Goal: Task Accomplishment & Management: Use online tool/utility

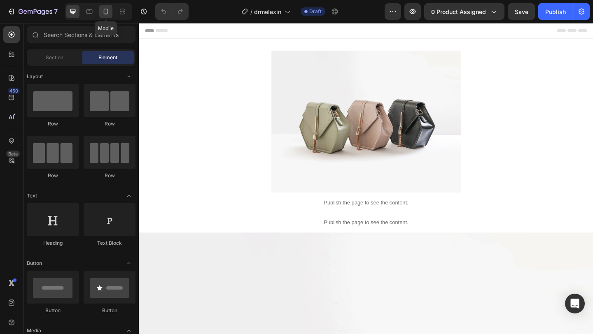
click at [105, 12] on icon at bounding box center [106, 11] width 8 height 8
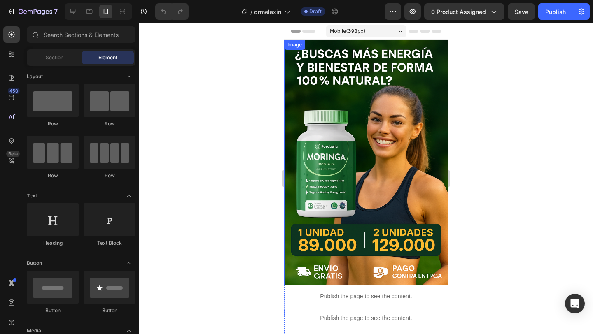
click at [380, 127] on img at bounding box center [366, 163] width 164 height 246
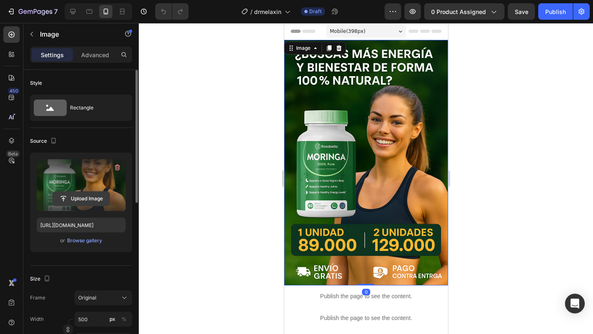
click at [73, 196] on input "file" at bounding box center [81, 199] width 57 height 14
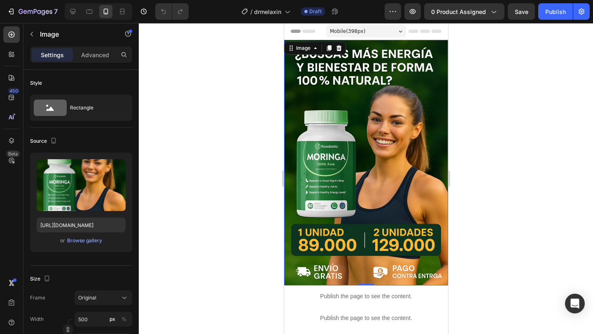
click at [360, 145] on img at bounding box center [366, 163] width 164 height 246
click at [364, 149] on img at bounding box center [366, 163] width 164 height 246
click at [363, 188] on img at bounding box center [366, 163] width 164 height 246
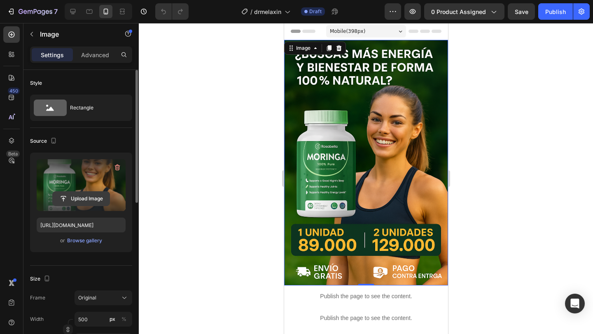
click at [75, 194] on input "file" at bounding box center [81, 199] width 57 height 14
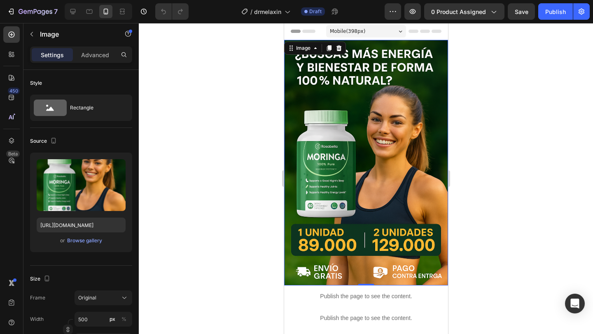
click at [341, 140] on img at bounding box center [366, 163] width 164 height 246
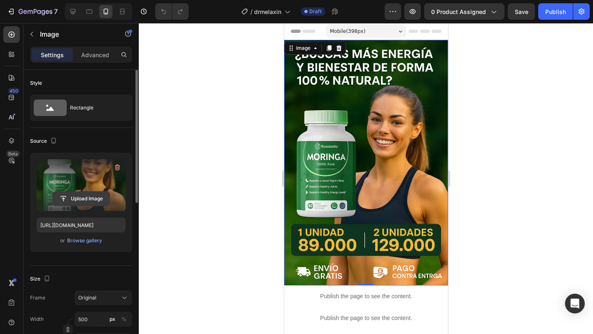
click at [85, 194] on input "file" at bounding box center [81, 199] width 57 height 14
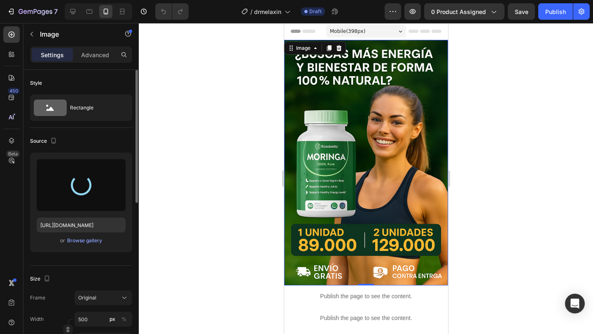
type input "[URL][DOMAIN_NAME]"
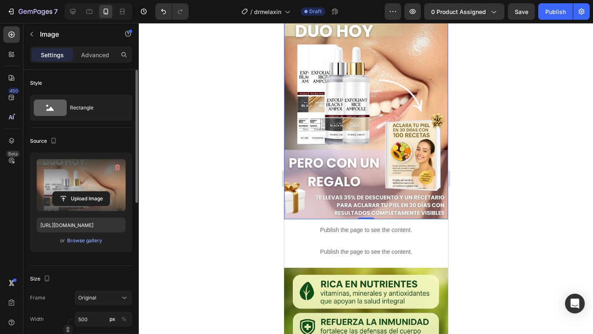
scroll to position [112, 0]
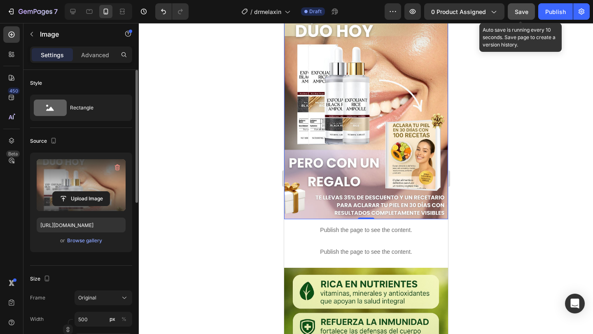
click at [517, 9] on span "Save" at bounding box center [522, 11] width 14 height 7
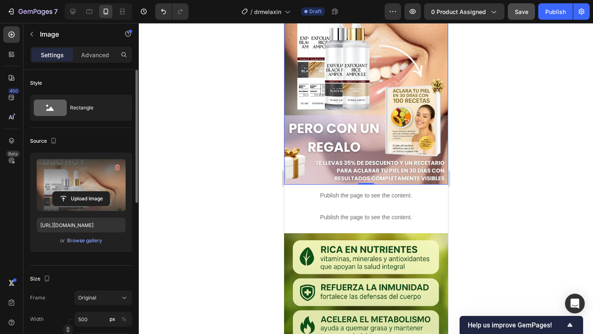
scroll to position [266, 0]
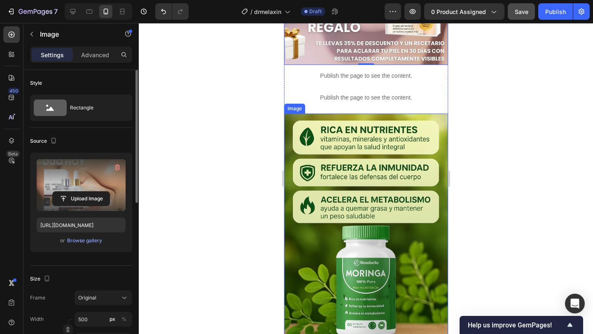
click at [370, 146] on img at bounding box center [366, 243] width 164 height 259
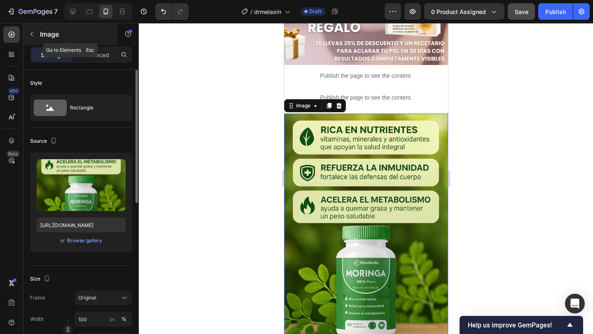
click at [33, 34] on icon "button" at bounding box center [31, 34] width 7 height 7
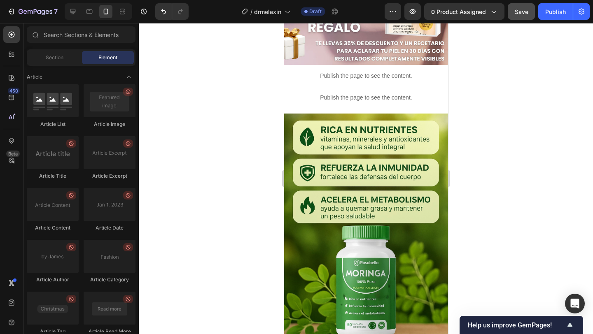
scroll to position [2229, 0]
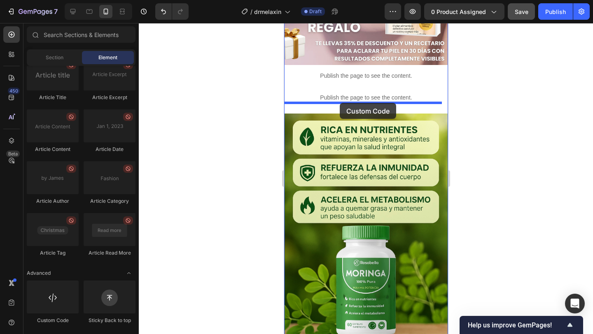
drag, startPoint x: 344, startPoint y: 324, endPoint x: 340, endPoint y: 103, distance: 220.8
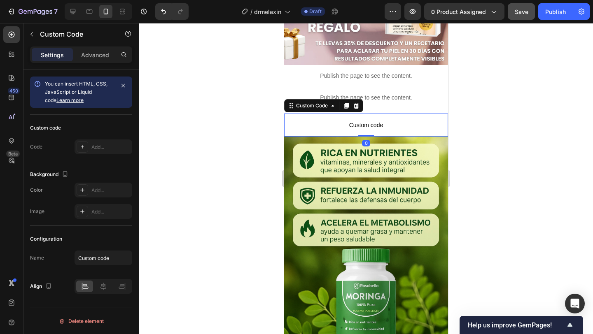
click at [340, 120] on span "Custom code" at bounding box center [366, 125] width 164 height 10
click at [112, 147] on div "Add..." at bounding box center [110, 147] width 39 height 7
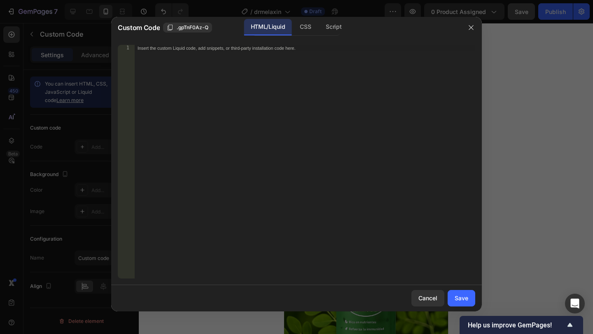
click at [259, 51] on div "Insert the custom Liquid code, add snippets, or third-party installation code h…" at bounding box center [304, 168] width 341 height 247
paste textarea "</html>"
type textarea "</html>"
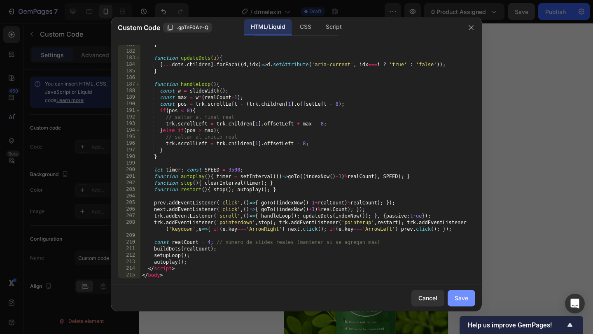
click at [469, 298] on button "Save" at bounding box center [462, 298] width 28 height 16
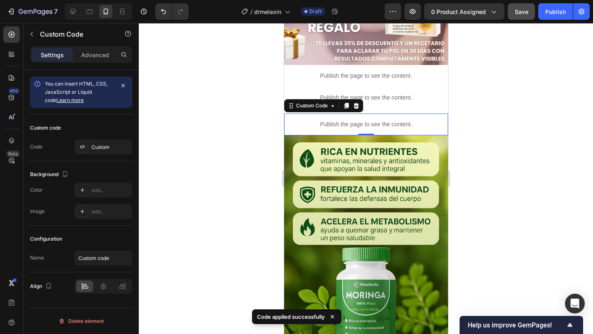
click at [530, 8] on button "Save" at bounding box center [521, 11] width 27 height 16
click at [570, 10] on button "Publish" at bounding box center [555, 11] width 35 height 16
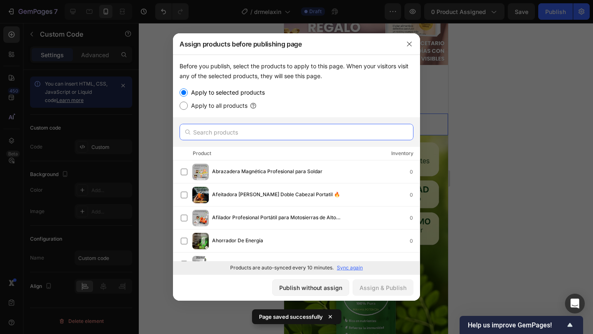
click at [244, 131] on input "text" at bounding box center [297, 132] width 234 height 16
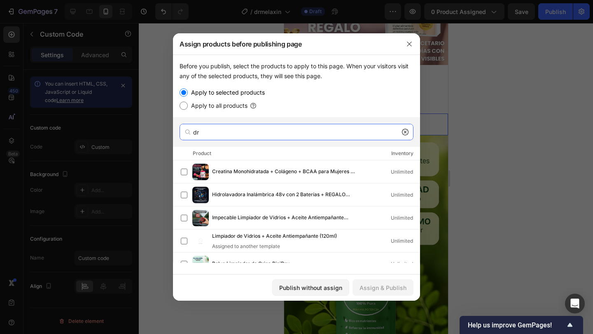
click at [244, 131] on input "dr" at bounding box center [297, 132] width 234 height 16
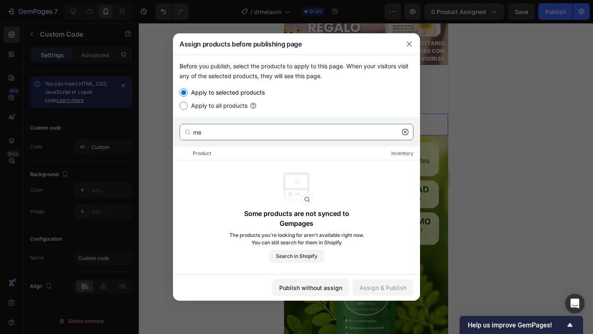
type input "m"
type input "duo"
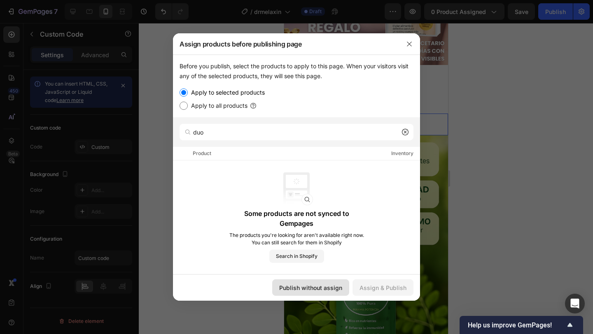
click at [309, 289] on div "Publish without assign" at bounding box center [310, 288] width 63 height 9
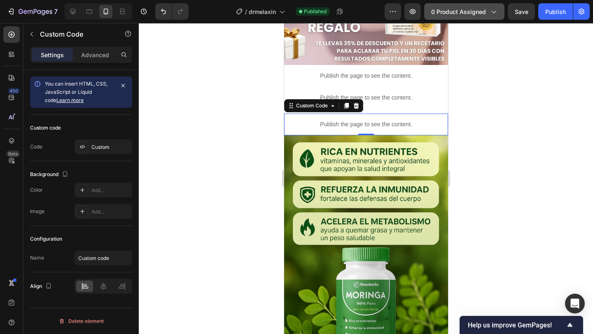
click at [469, 13] on span "0 product assigned" at bounding box center [458, 11] width 55 height 9
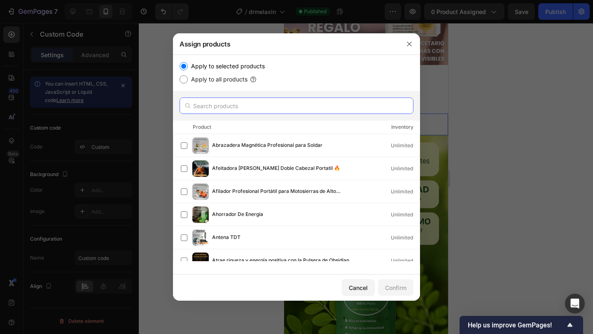
click at [247, 104] on input "text" at bounding box center [297, 106] width 234 height 16
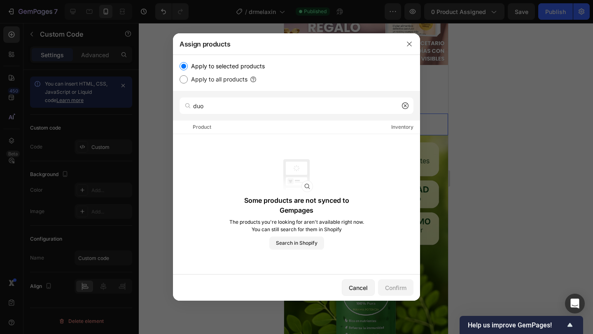
click at [296, 252] on div "Some products are not synced to Gempages The products you're looking for aren't…" at bounding box center [296, 204] width 247 height 141
click at [296, 248] on button "Search in Shopify" at bounding box center [296, 243] width 55 height 13
click at [300, 241] on span "Search in Shopify" at bounding box center [297, 243] width 42 height 7
click at [301, 241] on span "Search in Shopify" at bounding box center [297, 243] width 42 height 7
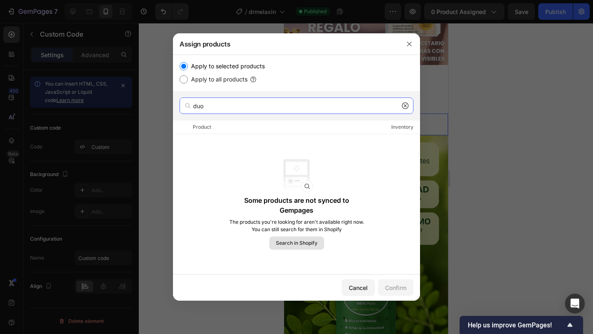
click at [265, 112] on input "duo" at bounding box center [297, 106] width 234 height 16
type input "arroz"
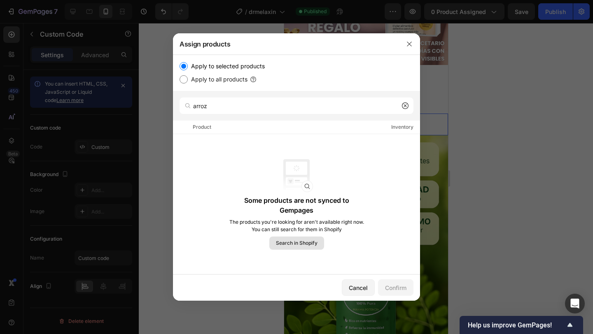
click at [303, 241] on span "Search in Shopify" at bounding box center [297, 243] width 42 height 7
click at [407, 108] on icon at bounding box center [405, 106] width 7 height 7
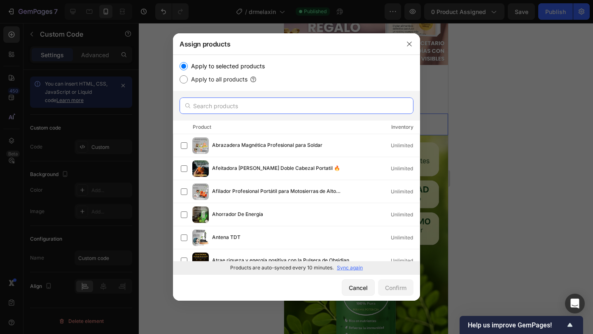
click at [249, 105] on input "text" at bounding box center [297, 106] width 234 height 16
type input "exfoliante"
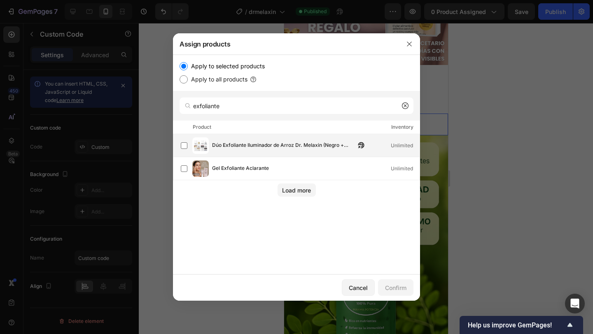
click at [226, 145] on span "Dúo Exfoliante Iluminador de Arroz Dr. Melaxin (Negro + [PERSON_NAME]) Con Rece…" at bounding box center [283, 145] width 143 height 9
click at [393, 285] on div "Confirm" at bounding box center [395, 288] width 21 height 9
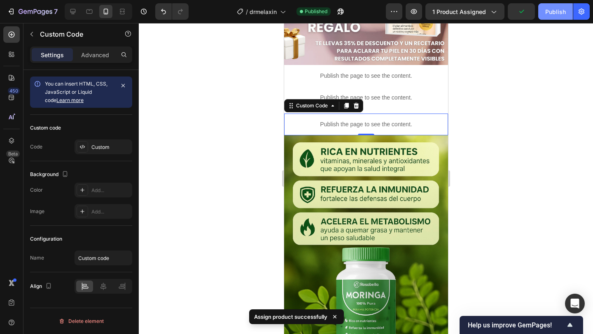
click at [557, 7] on button "Publish" at bounding box center [555, 11] width 35 height 16
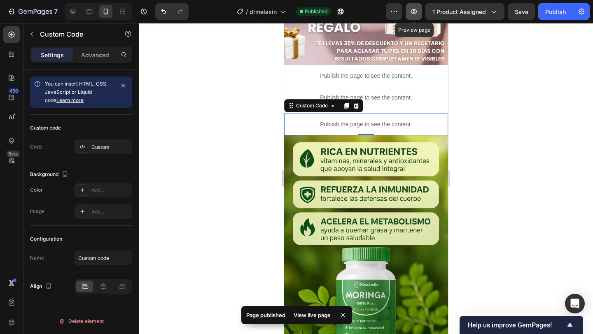
click at [411, 10] on icon "button" at bounding box center [414, 11] width 8 height 8
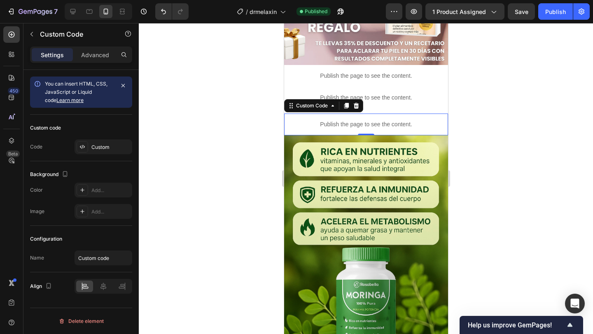
click at [360, 114] on div "Publish the page to see the content." at bounding box center [366, 125] width 164 height 22
click at [358, 103] on icon at bounding box center [356, 106] width 7 height 7
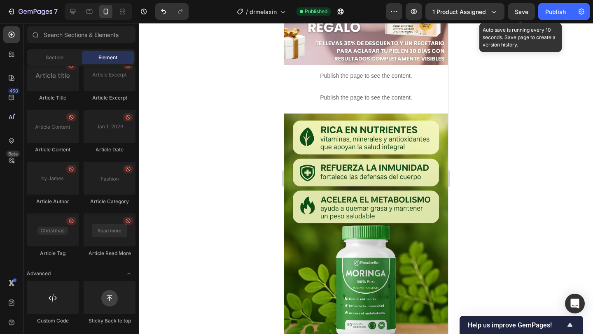
click at [524, 13] on span "Save" at bounding box center [522, 11] width 14 height 7
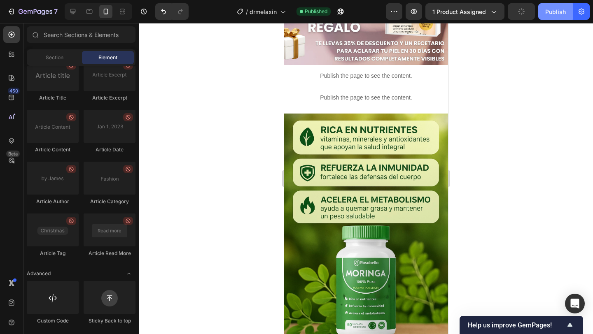
click at [554, 13] on div "Publish" at bounding box center [555, 11] width 21 height 9
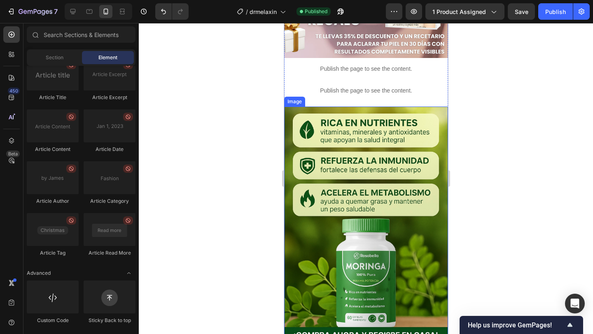
scroll to position [359, 0]
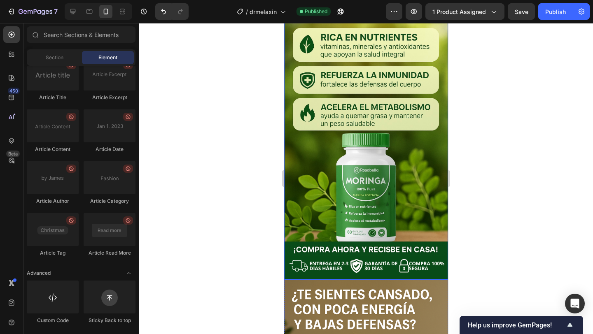
click at [379, 135] on img at bounding box center [366, 150] width 164 height 259
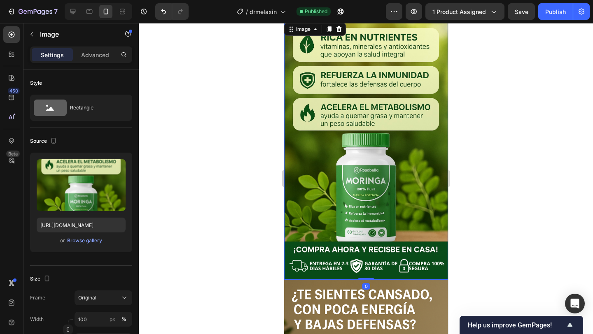
click at [374, 140] on img at bounding box center [366, 150] width 164 height 259
click at [358, 173] on img at bounding box center [366, 150] width 164 height 259
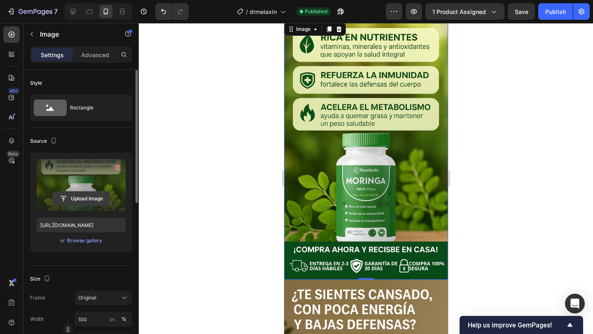
click at [73, 196] on input "file" at bounding box center [81, 199] width 57 height 14
click at [76, 198] on input "file" at bounding box center [81, 199] width 57 height 14
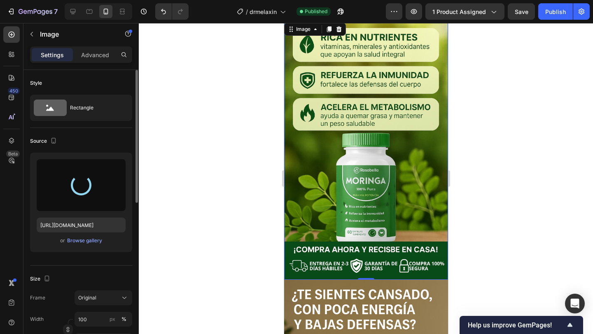
type input "[URL][DOMAIN_NAME]"
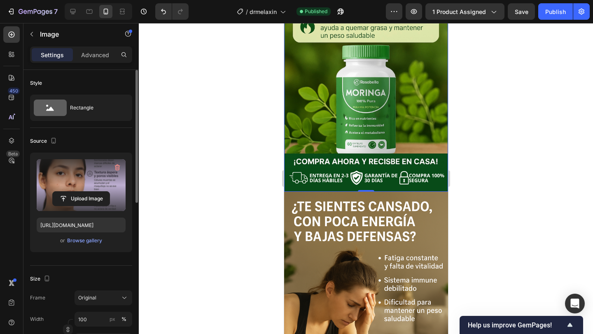
scroll to position [456, 0]
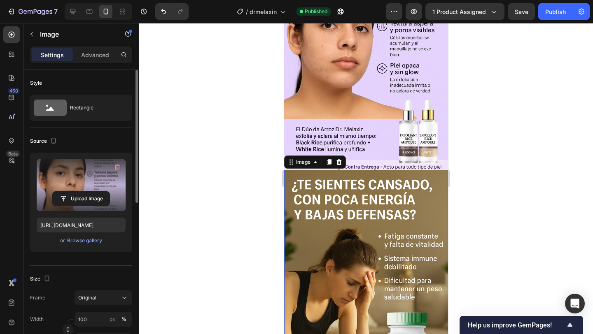
click at [365, 187] on img at bounding box center [366, 315] width 164 height 291
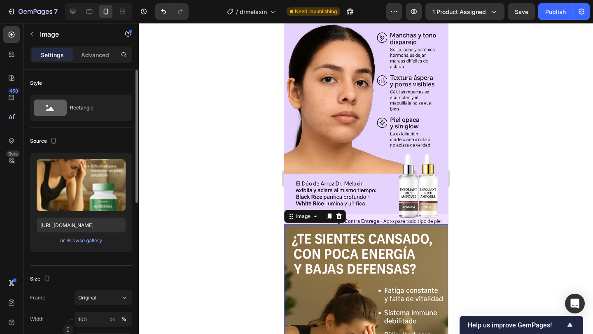
scroll to position [500, 0]
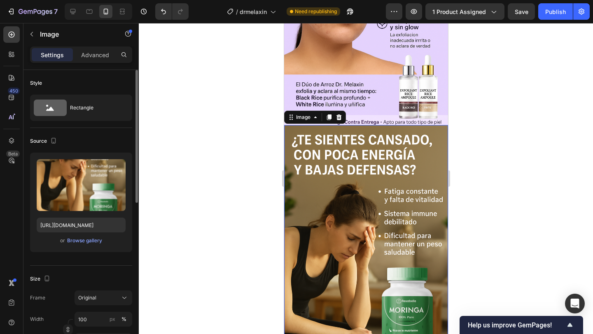
click at [359, 187] on img at bounding box center [366, 270] width 164 height 291
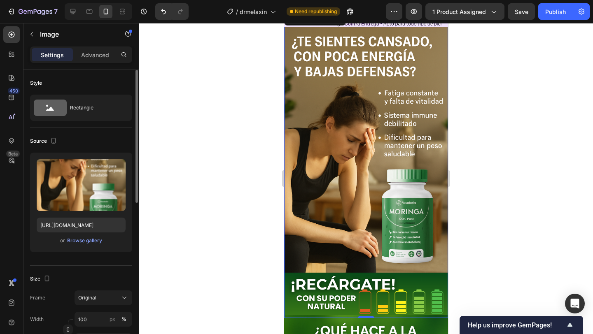
scroll to position [627, 0]
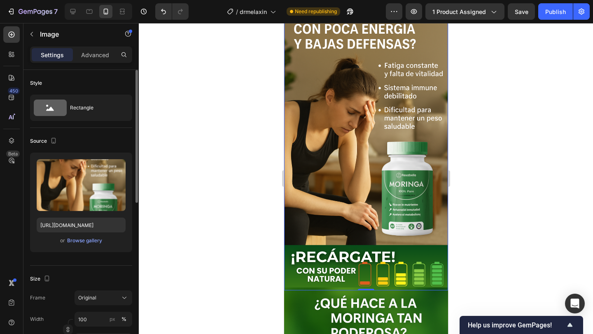
click at [352, 134] on img at bounding box center [366, 144] width 164 height 291
click at [331, 123] on img at bounding box center [366, 144] width 164 height 291
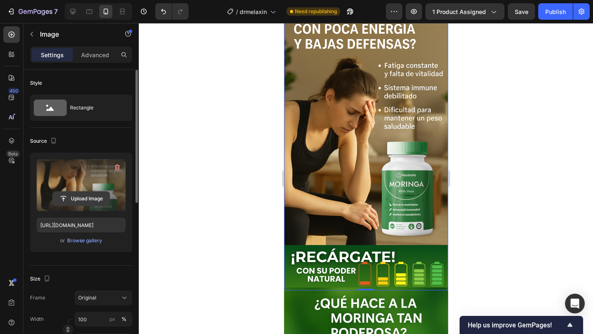
click at [79, 196] on input "file" at bounding box center [81, 199] width 57 height 14
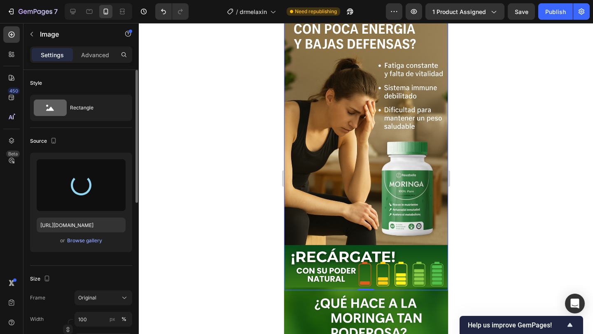
type input "[URL][DOMAIN_NAME]"
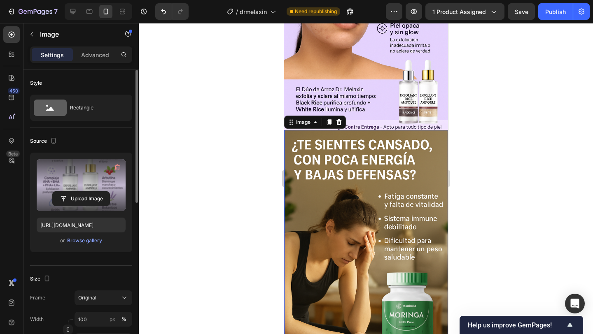
scroll to position [690, 0]
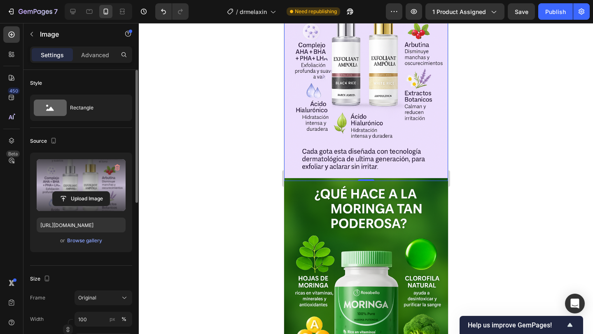
click at [372, 201] on img at bounding box center [366, 323] width 164 height 291
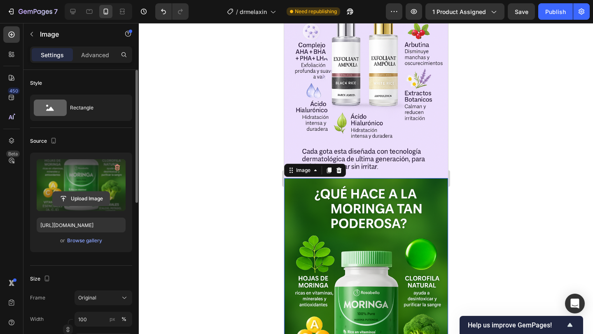
click at [86, 199] on input "file" at bounding box center [81, 199] width 57 height 14
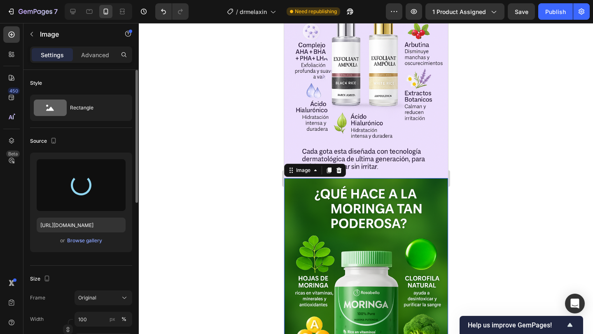
type input "[URL][DOMAIN_NAME]"
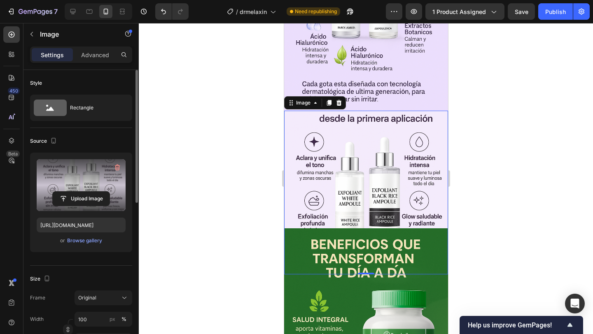
scroll to position [759, 0]
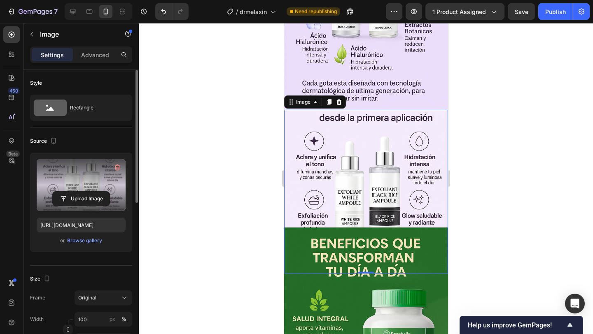
click at [400, 187] on img at bounding box center [366, 192] width 164 height 164
click at [99, 57] on p "Advanced" at bounding box center [95, 55] width 28 height 9
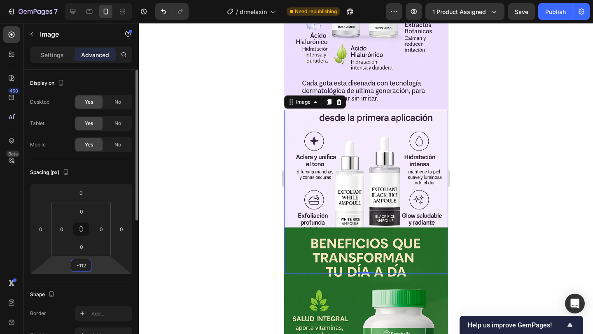
click at [86, 264] on input "-112" at bounding box center [81, 266] width 16 height 12
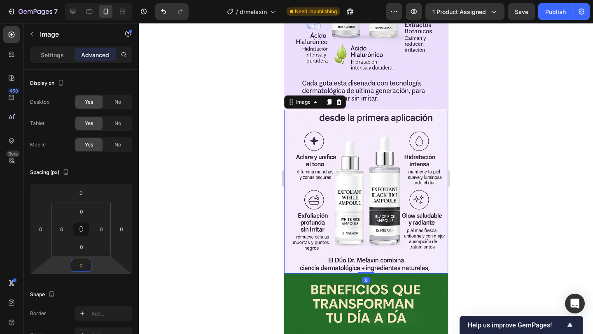
type input "0"
click at [470, 168] on div at bounding box center [366, 178] width 454 height 311
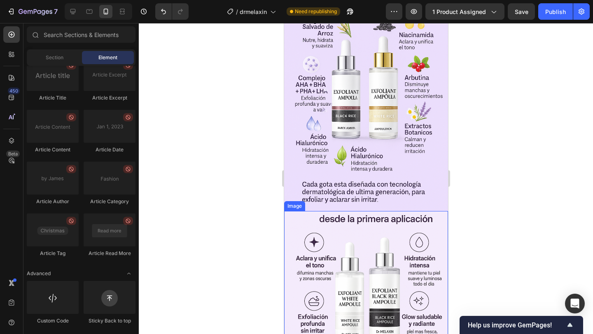
scroll to position [649, 0]
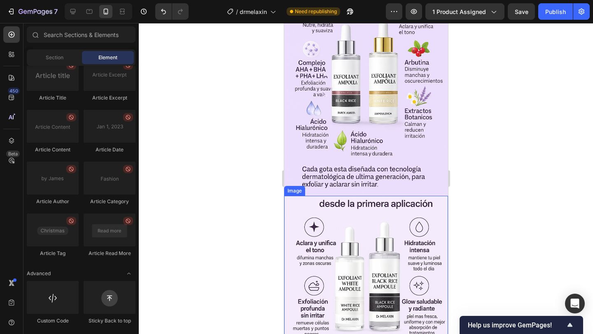
click at [382, 217] on img at bounding box center [366, 278] width 164 height 164
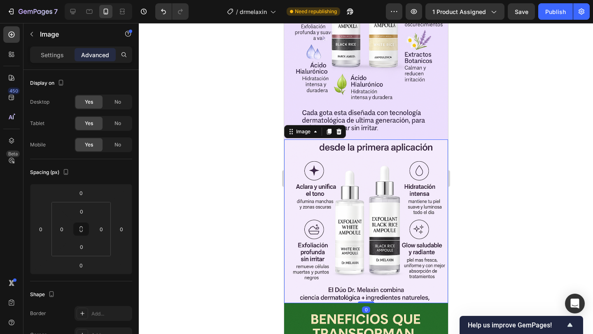
scroll to position [732, 0]
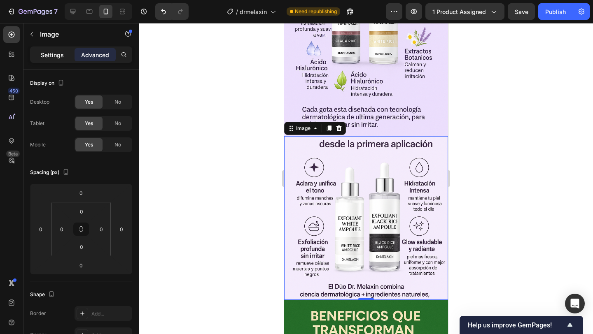
click at [56, 53] on p "Settings" at bounding box center [52, 55] width 23 height 9
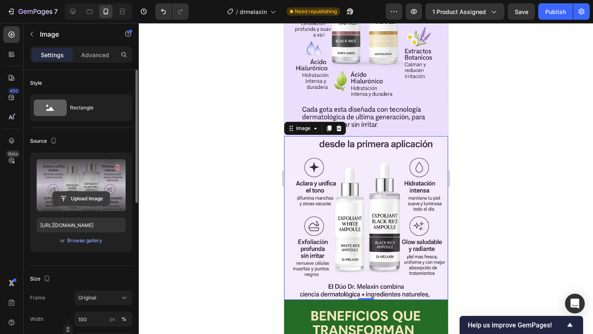
click at [81, 197] on input "file" at bounding box center [81, 199] width 57 height 14
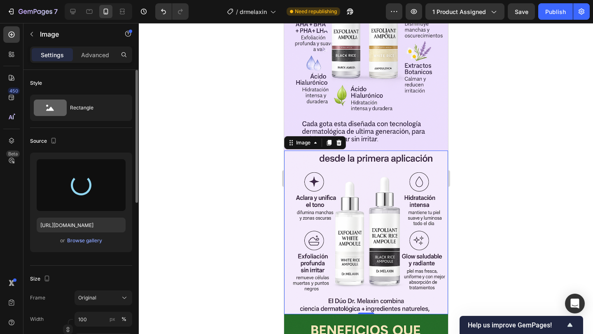
type input "[URL][DOMAIN_NAME]"
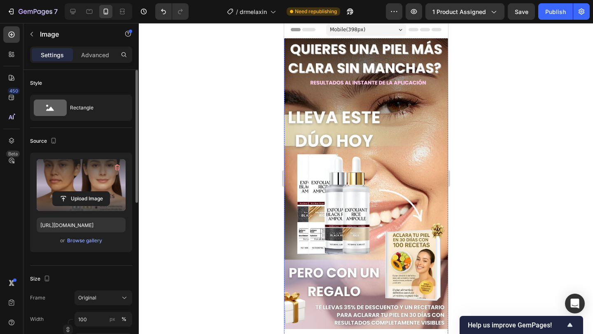
scroll to position [0, 0]
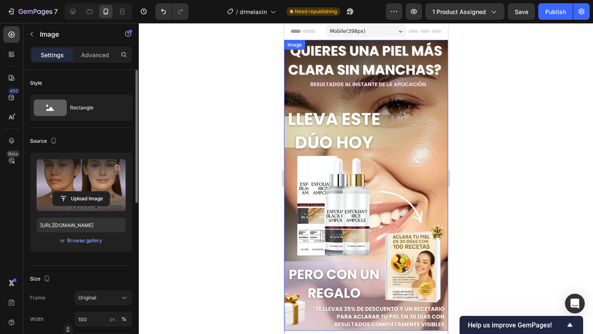
click at [392, 167] on img at bounding box center [366, 185] width 164 height 291
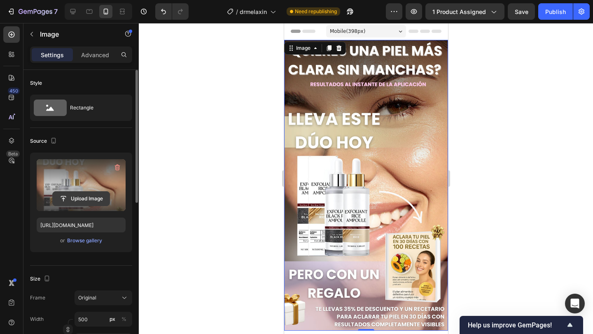
click at [78, 194] on input "file" at bounding box center [81, 199] width 57 height 14
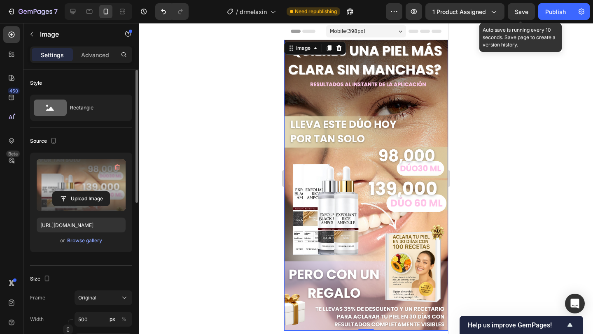
click at [525, 16] on div "Save" at bounding box center [522, 11] width 14 height 9
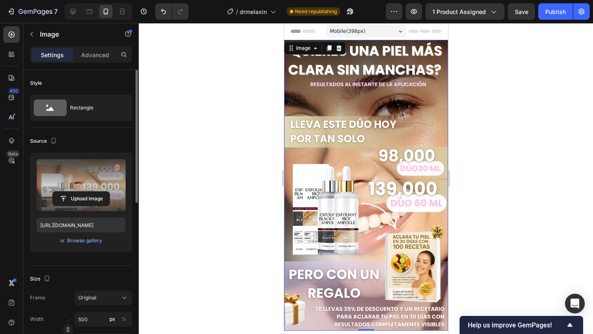
click at [365, 155] on img at bounding box center [366, 185] width 164 height 291
click at [63, 197] on input "file" at bounding box center [81, 199] width 57 height 14
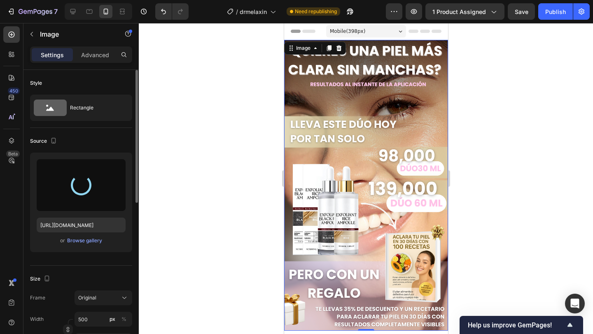
type input "[URL][DOMAIN_NAME]"
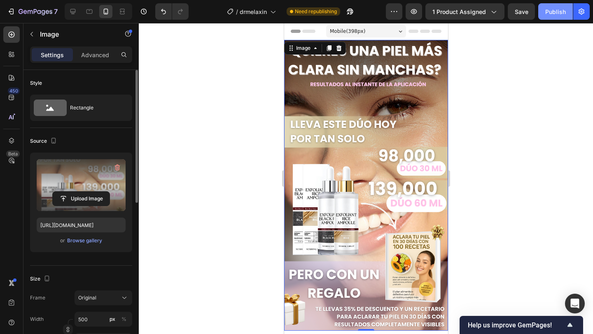
click at [552, 14] on div "Publish" at bounding box center [555, 11] width 21 height 9
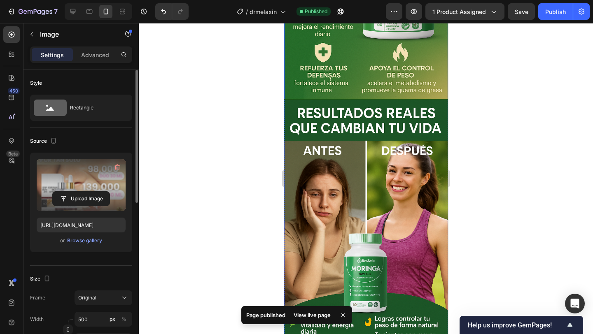
scroll to position [999, 0]
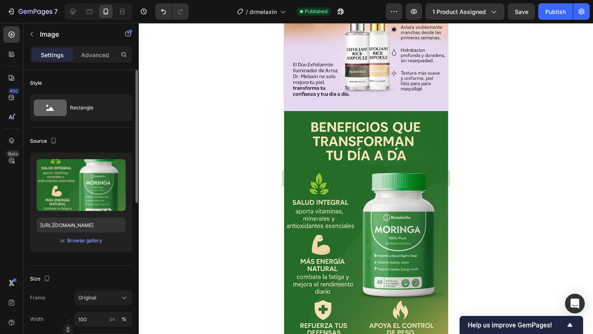
scroll to position [987, 0]
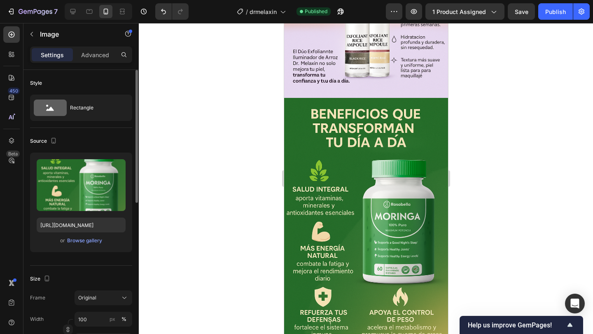
click at [381, 184] on img at bounding box center [366, 221] width 164 height 246
click at [346, 171] on img at bounding box center [366, 221] width 164 height 246
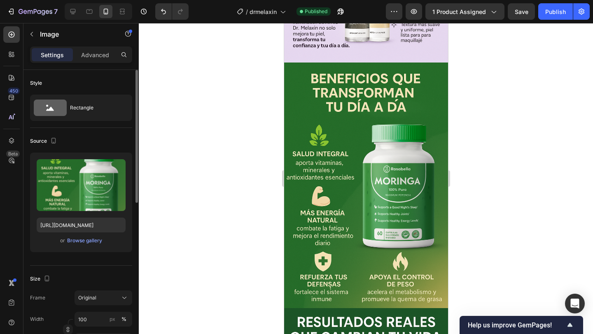
scroll to position [1023, 0]
click at [374, 143] on img at bounding box center [366, 185] width 164 height 246
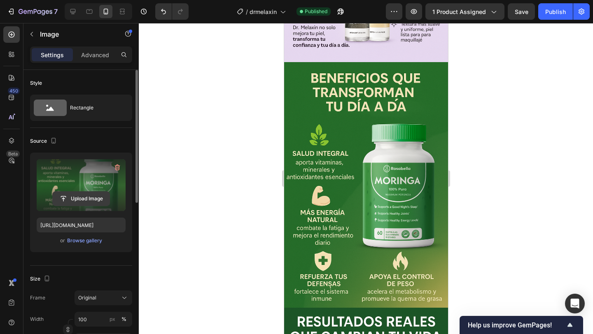
click at [89, 194] on input "file" at bounding box center [81, 199] width 57 height 14
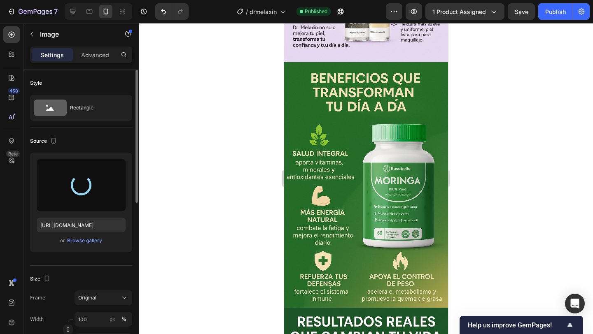
type input "[URL][DOMAIN_NAME]"
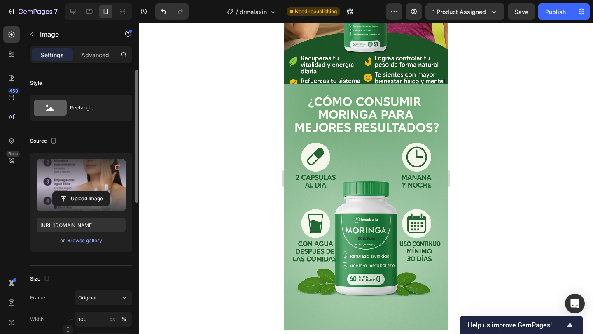
scroll to position [1531, 0]
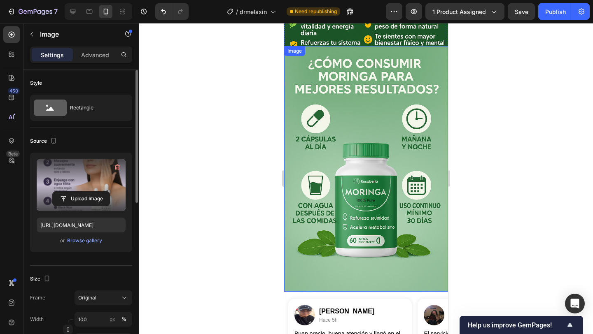
click at [379, 179] on img at bounding box center [366, 169] width 164 height 246
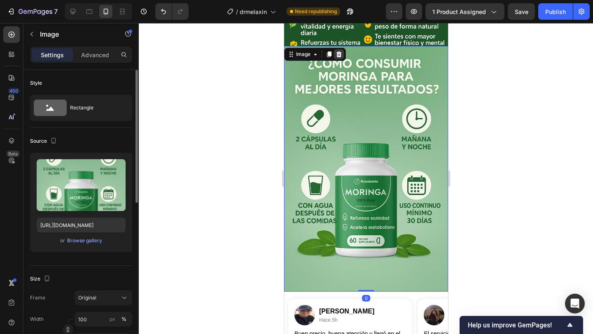
click at [337, 51] on icon at bounding box center [338, 54] width 7 height 7
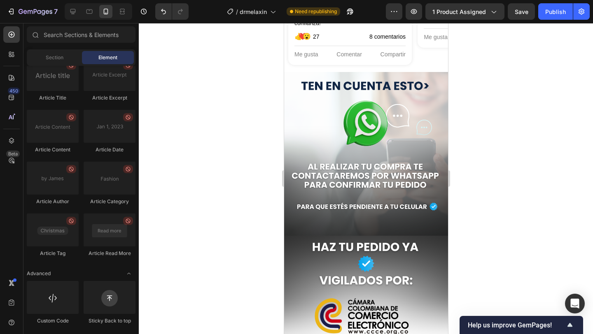
scroll to position [1322, 0]
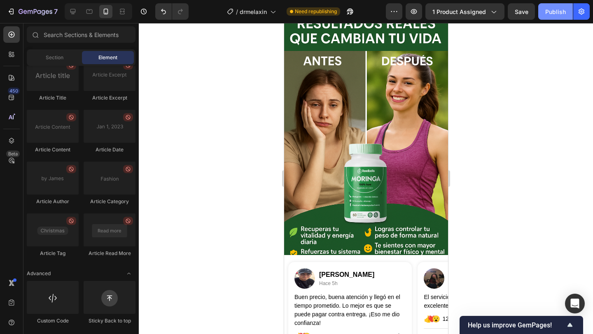
click at [548, 18] on button "Publish" at bounding box center [555, 11] width 35 height 16
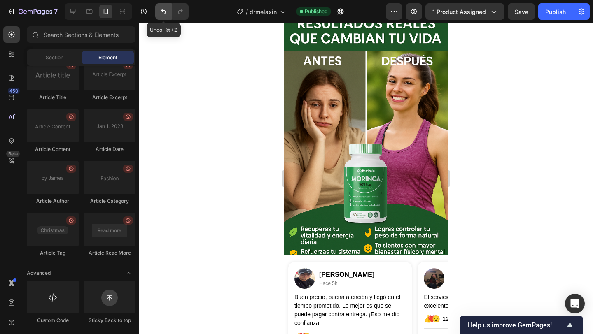
click at [160, 13] on icon "Undo/Redo" at bounding box center [163, 11] width 8 height 8
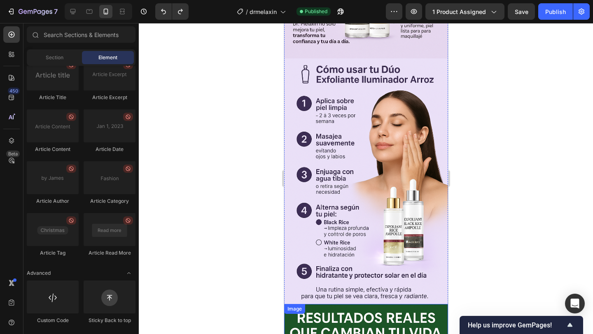
scroll to position [1134, 0]
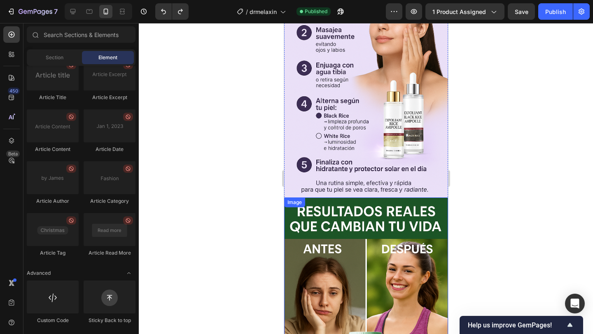
click at [358, 243] on img at bounding box center [366, 321] width 164 height 246
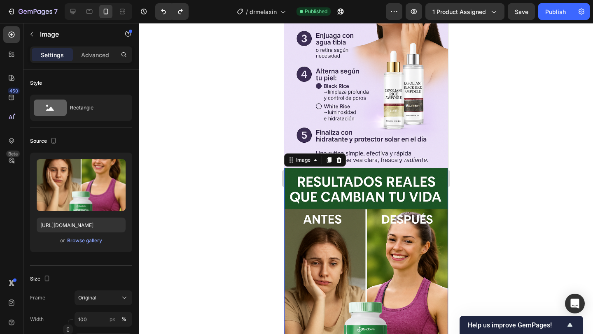
scroll to position [1173, 0]
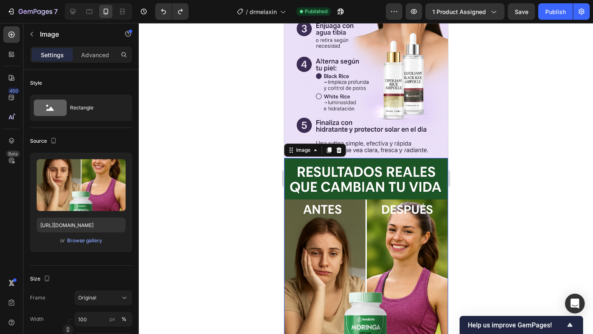
click at [345, 227] on img at bounding box center [366, 281] width 164 height 246
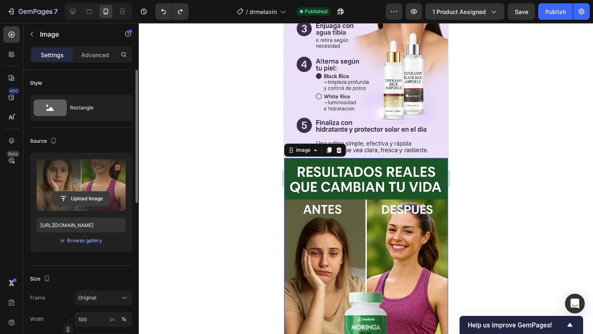
click at [96, 199] on input "file" at bounding box center [81, 199] width 57 height 14
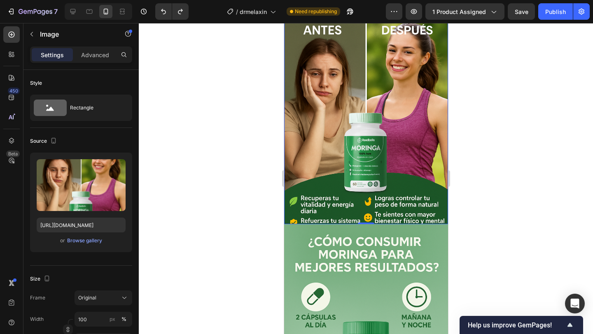
scroll to position [1179, 0]
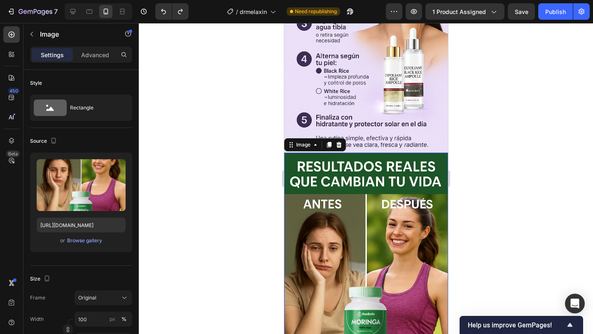
click at [356, 194] on img at bounding box center [366, 276] width 164 height 246
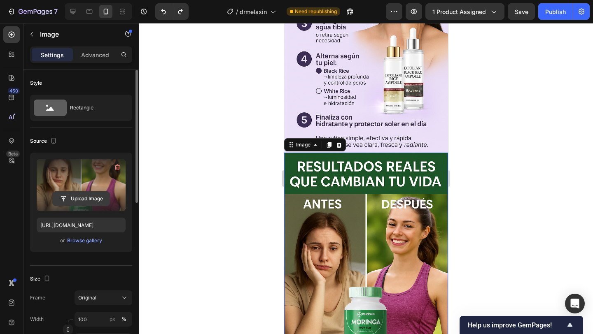
click at [70, 201] on input "file" at bounding box center [81, 199] width 57 height 14
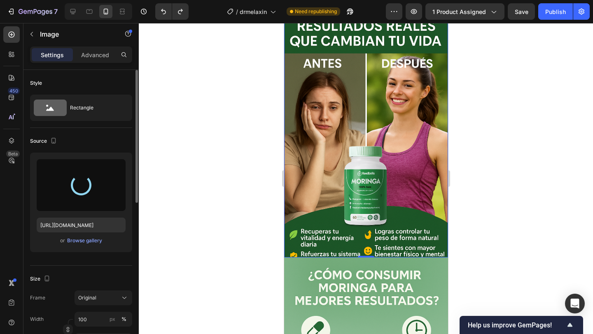
scroll to position [1320, 0]
type input "[URL][DOMAIN_NAME]"
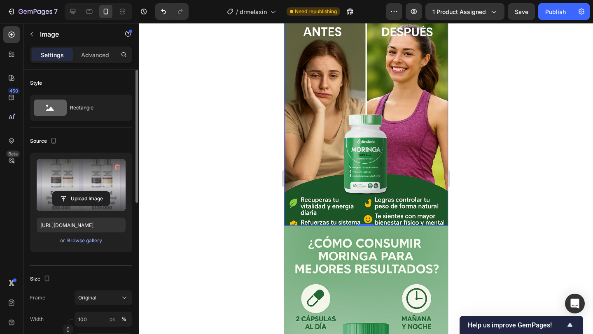
scroll to position [1391, 0]
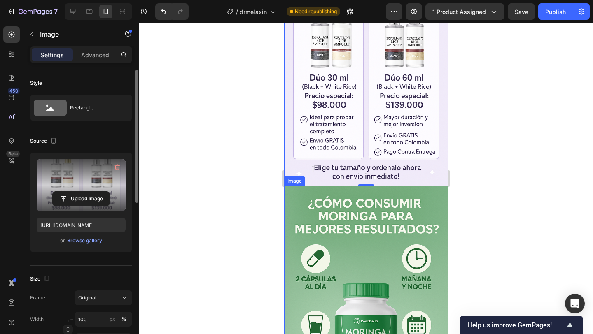
click at [363, 192] on img at bounding box center [366, 309] width 164 height 246
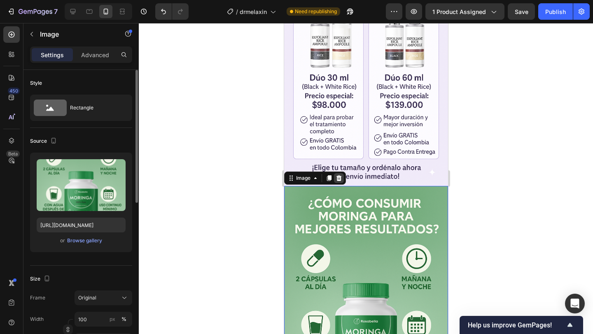
click at [337, 175] on icon at bounding box center [338, 178] width 5 height 6
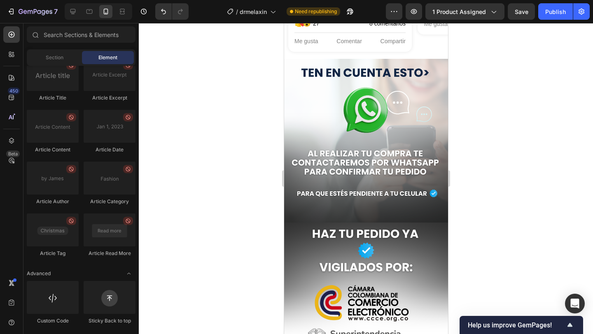
scroll to position [1616, 0]
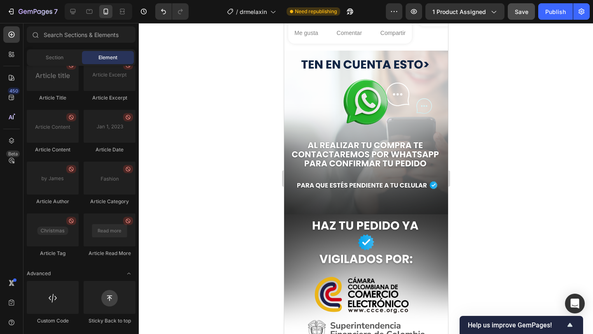
click at [524, 17] on button "Save" at bounding box center [521, 11] width 27 height 16
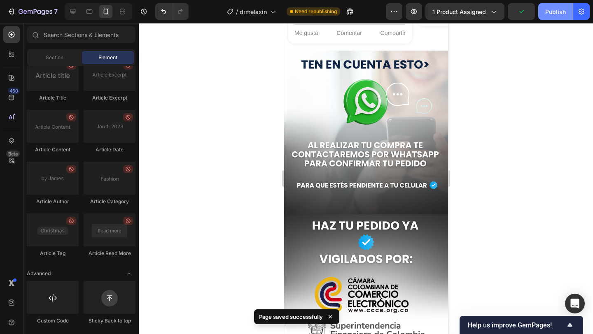
click at [549, 12] on div "Publish" at bounding box center [555, 11] width 21 height 9
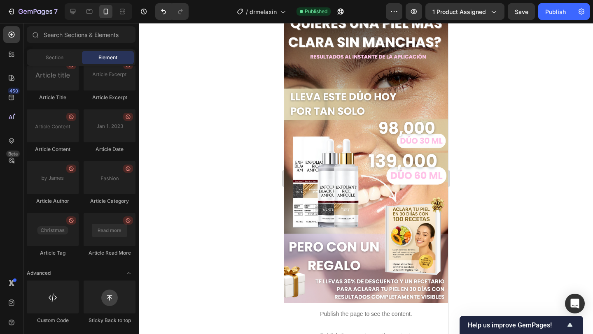
scroll to position [0, 0]
